Goal: Information Seeking & Learning: Learn about a topic

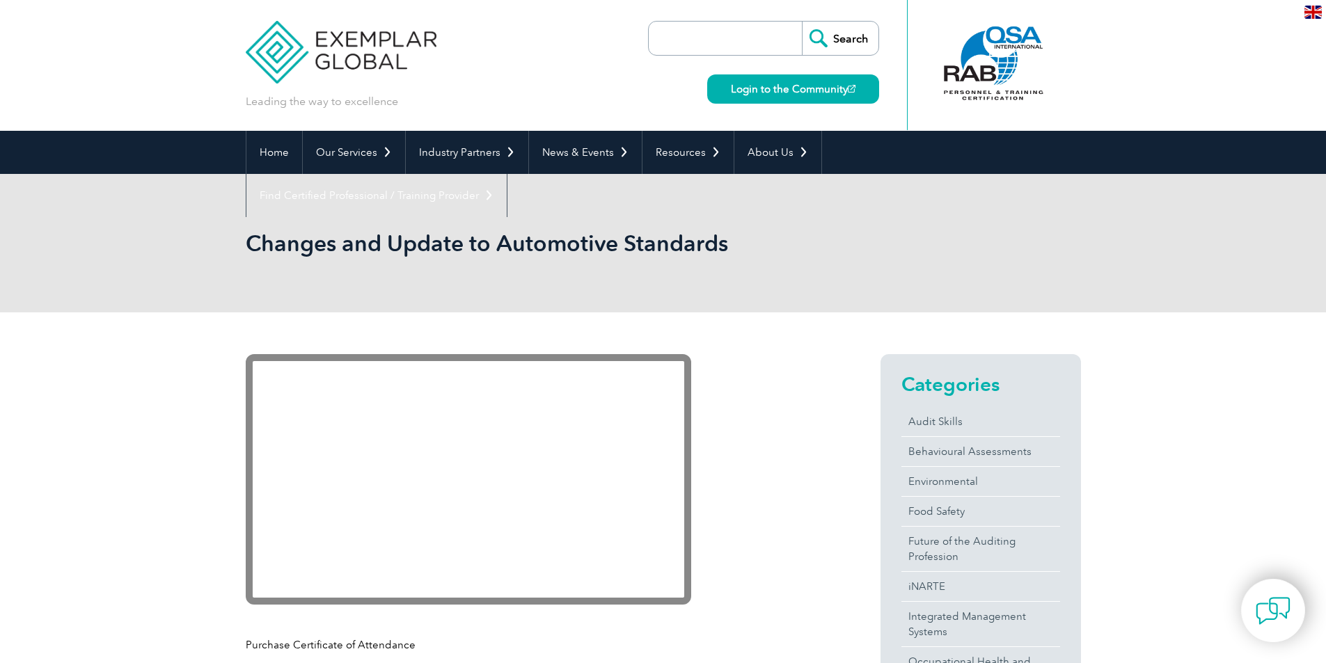
scroll to position [86, 0]
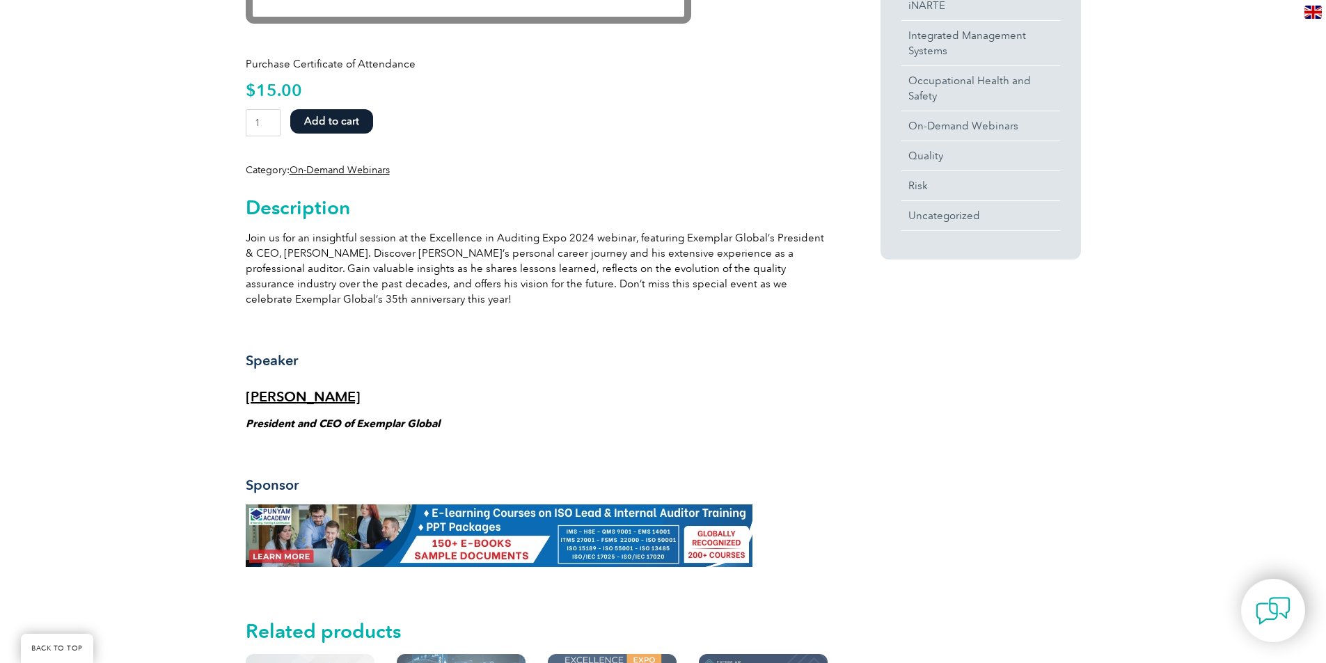
scroll to position [627, 0]
